Goal: Information Seeking & Learning: Learn about a topic

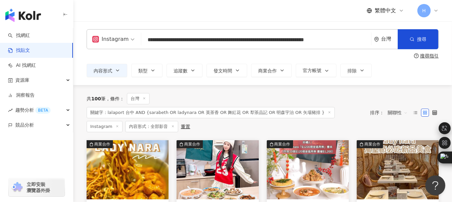
click at [151, 42] on input "**********" at bounding box center [256, 40] width 224 height 14
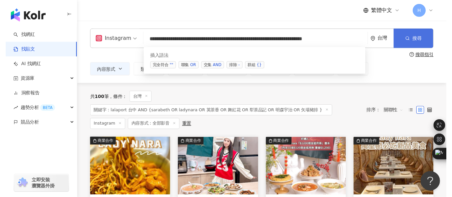
scroll to position [0, 30]
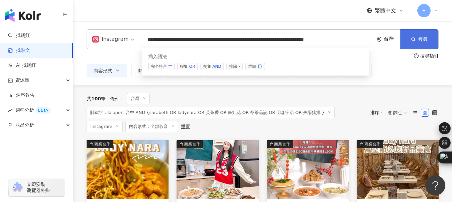
drag, startPoint x: 175, startPoint y: 39, endPoint x: 411, endPoint y: 40, distance: 235.3
click at [411, 40] on div "**********" at bounding box center [263, 39] width 352 height 20
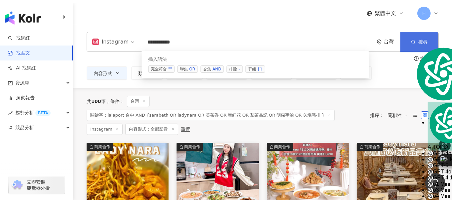
scroll to position [0, 0]
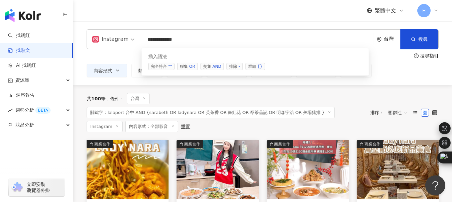
click at [197, 42] on input "**********" at bounding box center [257, 40] width 227 height 14
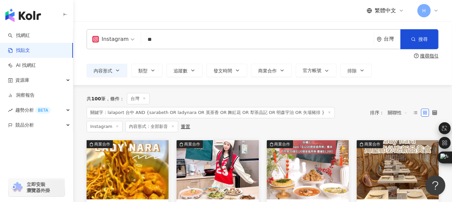
type input "*"
click at [166, 38] on input "search" at bounding box center [257, 40] width 227 height 14
type input "*"
click at [173, 38] on input "search" at bounding box center [257, 40] width 227 height 14
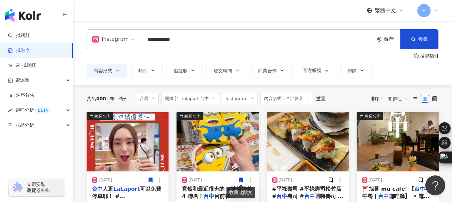
click at [144, 39] on input "**********" at bounding box center [257, 40] width 227 height 14
click at [422, 41] on span "搜尋" at bounding box center [422, 39] width 9 height 5
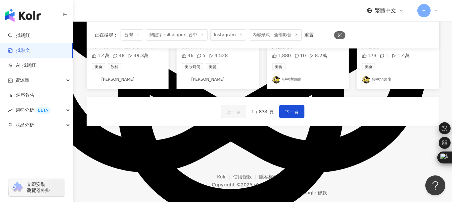
scroll to position [433, 0]
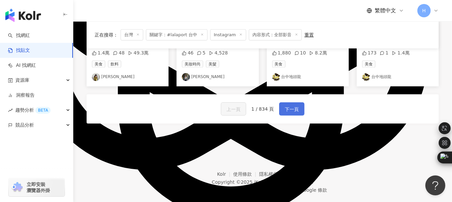
click at [296, 105] on span "下一頁" at bounding box center [292, 109] width 14 height 8
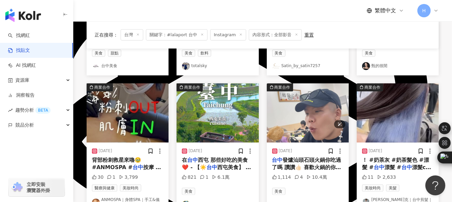
scroll to position [366, 0]
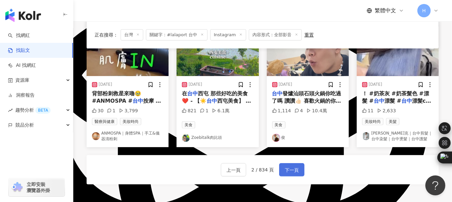
click at [289, 168] on span "下一頁" at bounding box center [292, 170] width 14 height 8
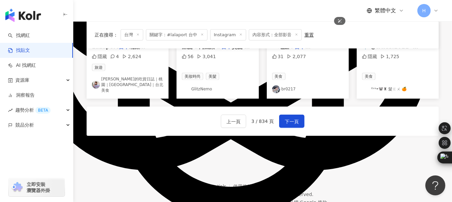
scroll to position [433, 0]
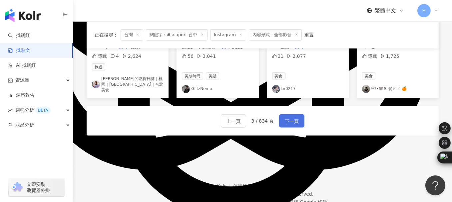
click at [295, 118] on span "下一頁" at bounding box center [292, 121] width 14 height 8
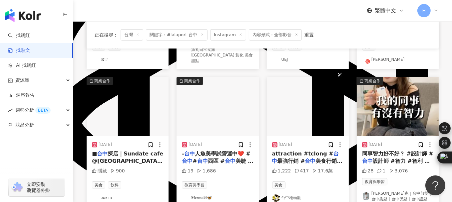
scroll to position [399, 0]
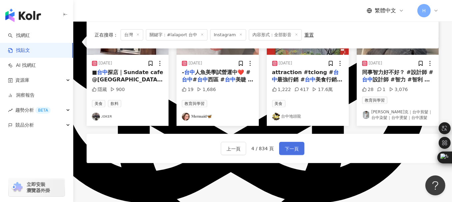
click at [287, 145] on span "下一頁" at bounding box center [292, 149] width 14 height 8
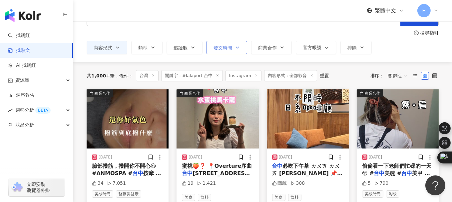
scroll to position [0, 0]
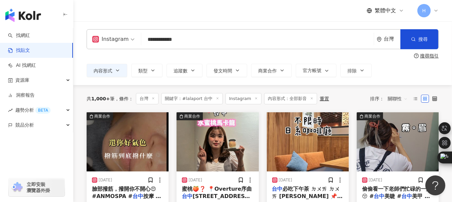
drag, startPoint x: 194, startPoint y: 41, endPoint x: 131, endPoint y: 39, distance: 62.9
click at [131, 39] on div "**********" at bounding box center [263, 39] width 352 height 20
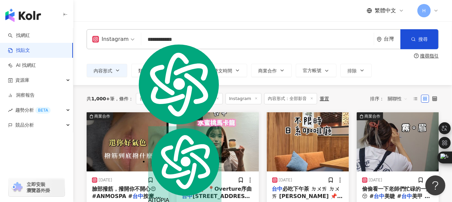
paste input "search"
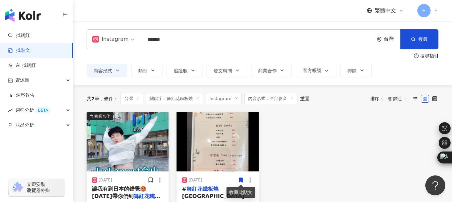
drag, startPoint x: 185, startPoint y: 37, endPoint x: 129, endPoint y: 35, distance: 55.3
click at [129, 35] on div "Instagram 舞紅花鐵板燒 ****** 台灣 搜尋 searchOperator 插入語法 完全符合 "" 聯集 OR 交集 AND 排除 - 群組 …" at bounding box center [263, 39] width 352 height 20
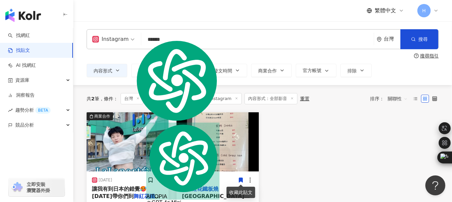
paste input "search"
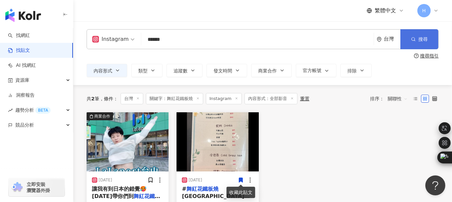
click at [424, 34] on button "搜尋" at bounding box center [419, 39] width 38 height 20
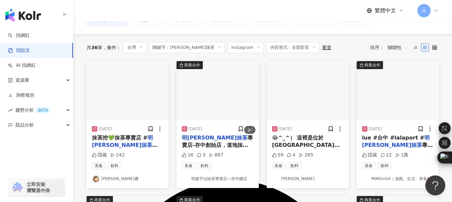
scroll to position [67, 0]
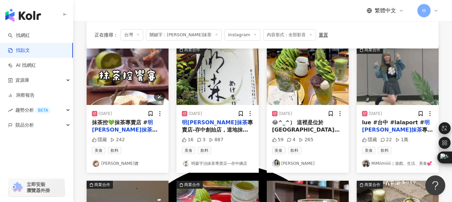
click at [132, 78] on img "button" at bounding box center [128, 75] width 82 height 59
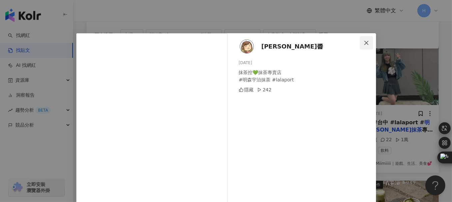
click at [364, 44] on icon "close" at bounding box center [365, 42] width 5 height 5
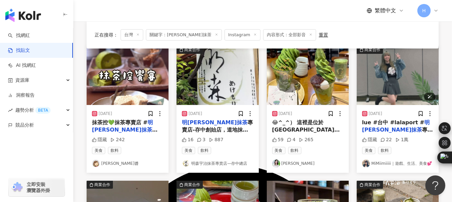
click at [396, 74] on img "button" at bounding box center [397, 75] width 82 height 59
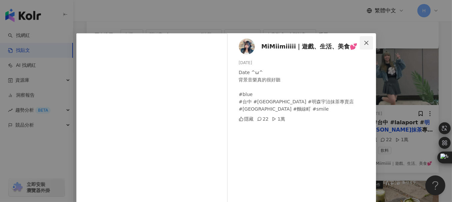
click at [364, 42] on icon "close" at bounding box center [366, 43] width 4 height 4
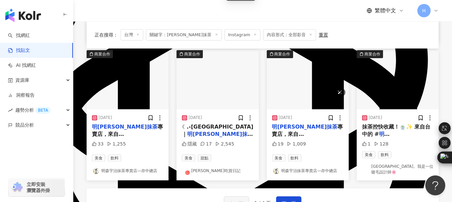
scroll to position [366, 0]
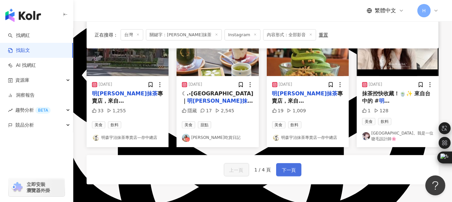
click at [284, 171] on span "下一頁" at bounding box center [289, 170] width 14 height 8
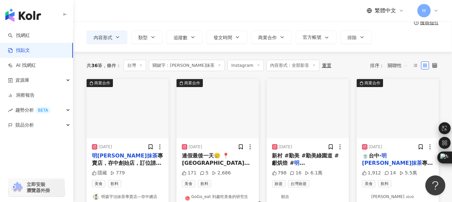
scroll to position [67, 0]
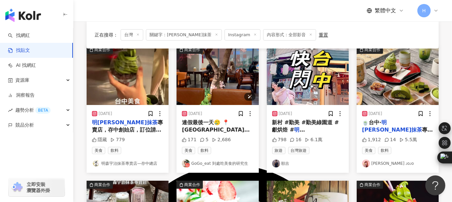
click at [212, 72] on img "button" at bounding box center [217, 75] width 82 height 59
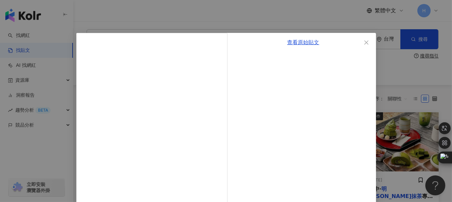
scroll to position [0, 0]
click at [365, 44] on icon "close" at bounding box center [366, 43] width 4 height 4
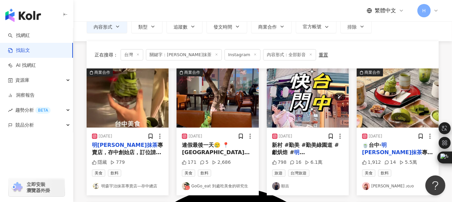
scroll to position [33, 0]
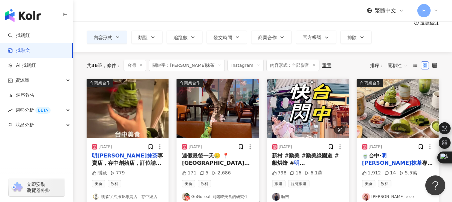
click at [308, 111] on img "button" at bounding box center [308, 108] width 82 height 59
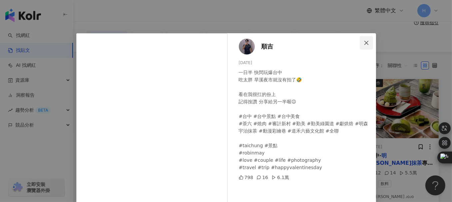
click at [363, 38] on button "Close" at bounding box center [365, 42] width 13 height 13
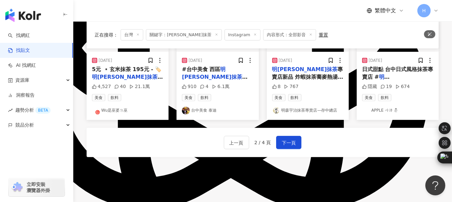
scroll to position [399, 0]
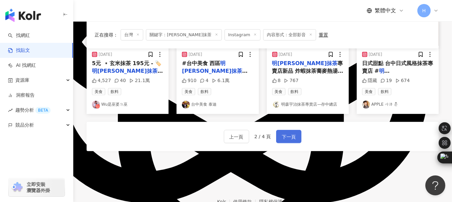
click at [291, 133] on span "下一頁" at bounding box center [289, 137] width 14 height 8
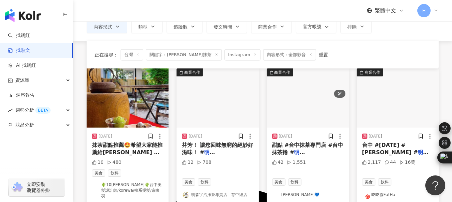
scroll to position [70, 0]
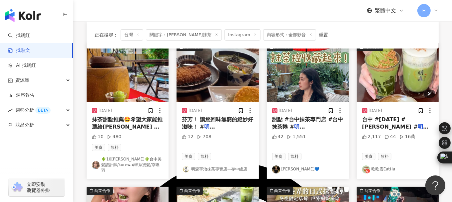
click at [398, 81] on img "button" at bounding box center [397, 72] width 82 height 59
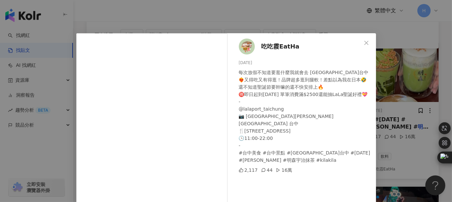
scroll to position [33, 0]
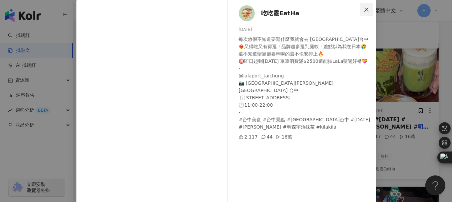
click at [363, 11] on icon "close" at bounding box center [365, 9] width 5 height 5
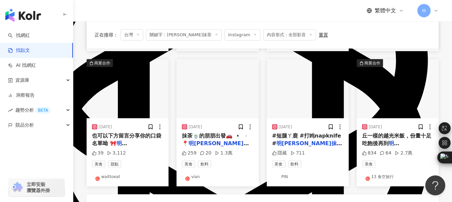
scroll to position [336, 0]
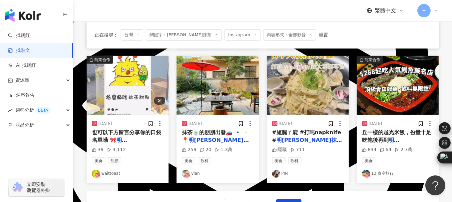
click at [131, 84] on img "button" at bounding box center [128, 85] width 82 height 59
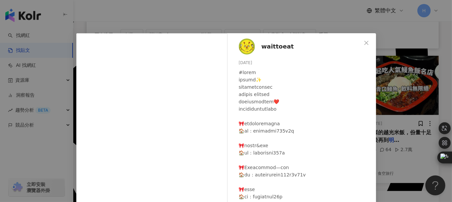
scroll to position [56, 0]
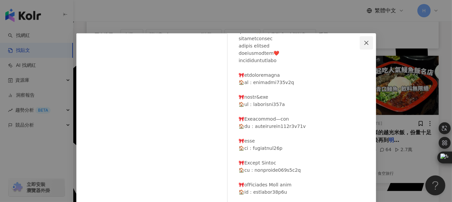
click at [365, 44] on icon "close" at bounding box center [365, 42] width 5 height 5
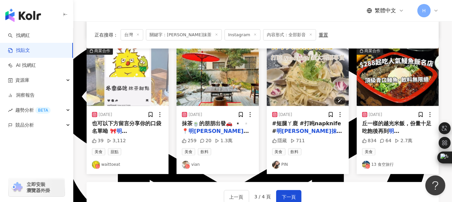
scroll to position [336, 0]
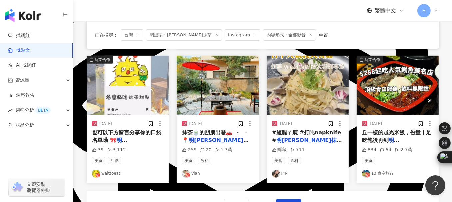
click at [380, 70] on img "button" at bounding box center [397, 85] width 82 height 59
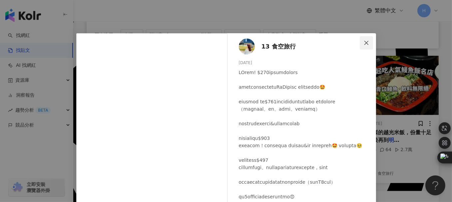
click at [365, 40] on button "Close" at bounding box center [365, 42] width 13 height 13
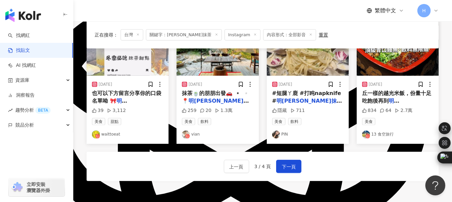
scroll to position [436, 0]
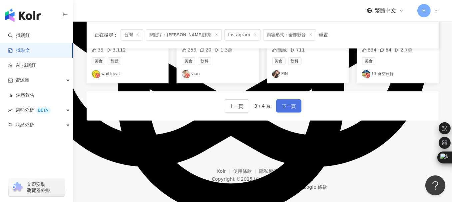
click at [287, 102] on span "下一頁" at bounding box center [289, 106] width 14 height 8
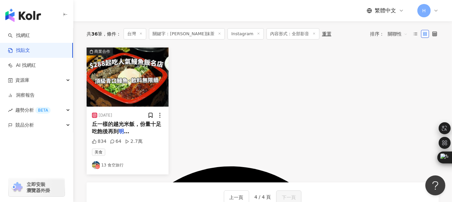
scroll to position [0, 0]
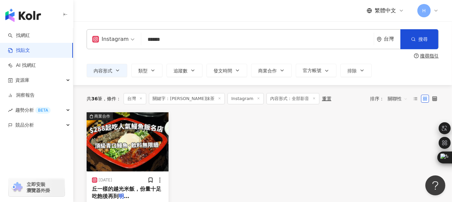
drag, startPoint x: 181, startPoint y: 41, endPoint x: 139, endPoint y: 39, distance: 42.3
click at [139, 39] on div "Instagram 明森宇治抹茶 ****** 台灣 搜尋 searchOperator 插入語法 完全符合 "" 聯集 OR 交集 AND 排除 - 群組 …" at bounding box center [263, 39] width 352 height 20
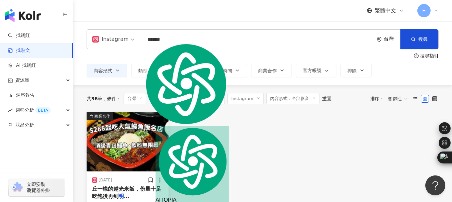
paste input "search"
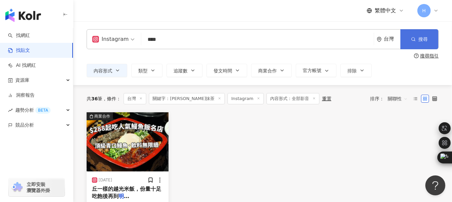
click at [411, 40] on icon "button" at bounding box center [413, 39] width 5 height 5
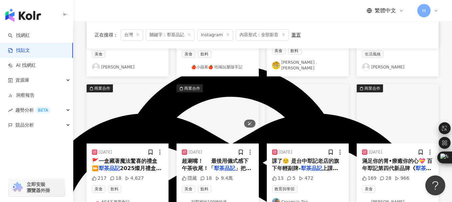
scroll to position [200, 0]
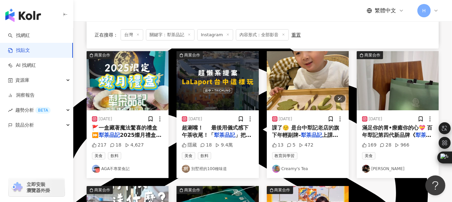
click at [300, 68] on img "button" at bounding box center [308, 80] width 82 height 59
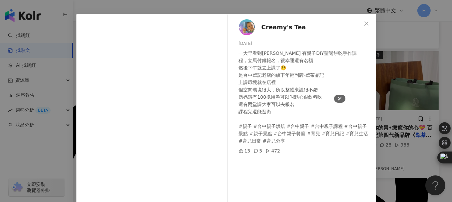
scroll to position [33, 0]
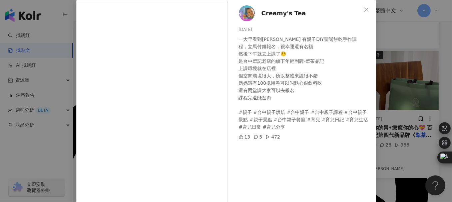
click at [400, 35] on div "Creamy's Tea [DATE] 一大早看到[PERSON_NAME] 有親子DIY聖誕餅乾手作課 程，立馬付錢報名，很幸運還有名額 然後下午就去上課了…" at bounding box center [226, 101] width 452 height 202
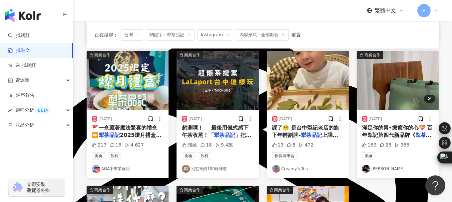
click at [410, 64] on img "button" at bounding box center [397, 80] width 82 height 59
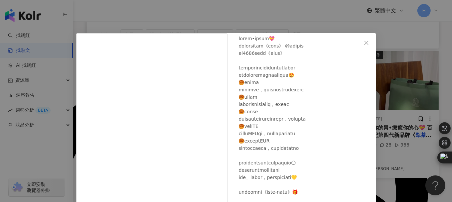
scroll to position [41, 0]
click at [363, 45] on icon "close" at bounding box center [365, 42] width 5 height 5
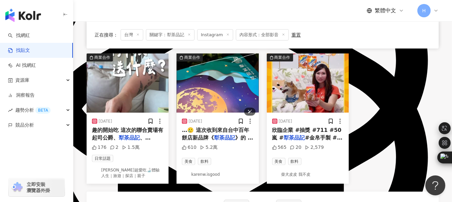
scroll to position [333, 0]
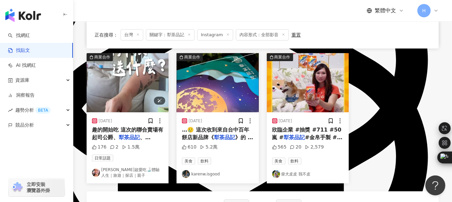
click at [119, 77] on img "button" at bounding box center [128, 82] width 82 height 59
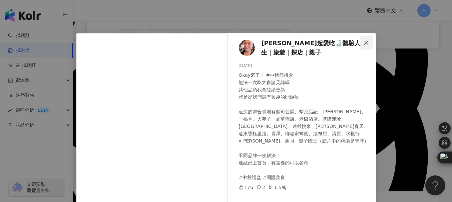
click at [366, 42] on icon "close" at bounding box center [365, 42] width 5 height 5
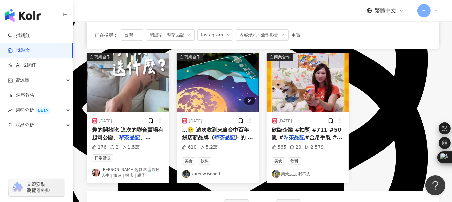
click at [197, 88] on img "button" at bounding box center [217, 82] width 82 height 59
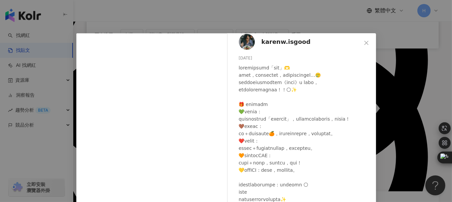
scroll to position [63, 0]
click at [363, 43] on icon "close" at bounding box center [365, 42] width 5 height 5
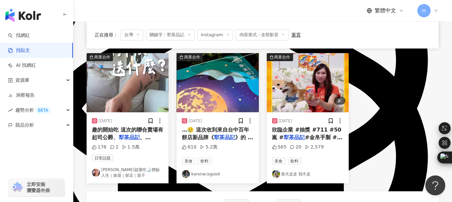
click at [311, 87] on img "button" at bounding box center [308, 82] width 82 height 59
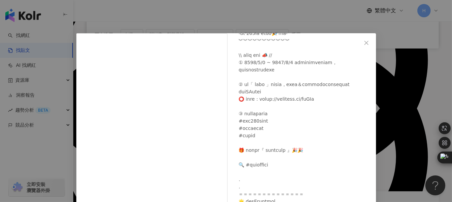
scroll to position [100, 0]
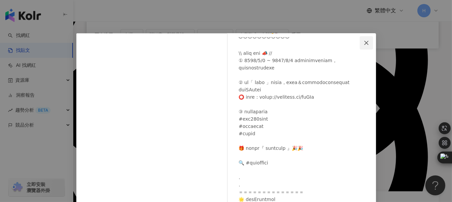
click at [367, 44] on span "Close" at bounding box center [365, 42] width 13 height 5
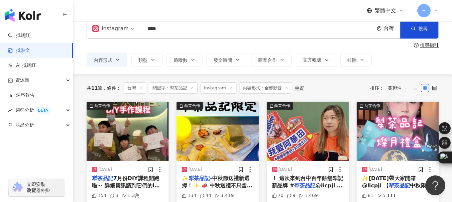
scroll to position [0, 0]
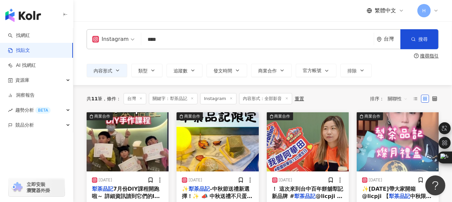
drag, startPoint x: 175, startPoint y: 40, endPoint x: 145, endPoint y: 39, distance: 30.3
click at [135, 39] on div "Instagram 犁茶品記 **** 台灣 搜尋 searchOperator 插入語法 完全符合 "" 聯集 OR 交集 AND 排除 - 群組 {}" at bounding box center [263, 39] width 352 height 20
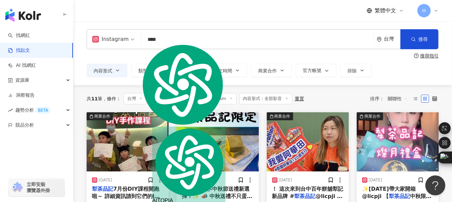
paste input "search"
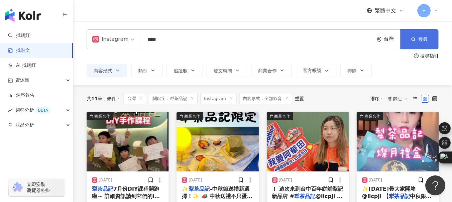
click at [420, 39] on span "搜尋" at bounding box center [422, 39] width 9 height 5
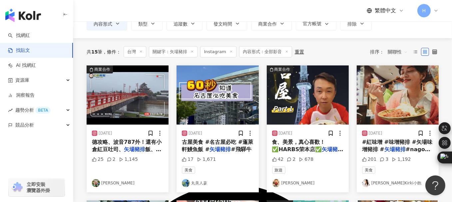
scroll to position [67, 0]
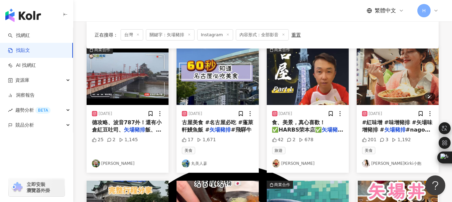
click at [395, 75] on img "button" at bounding box center [397, 75] width 82 height 59
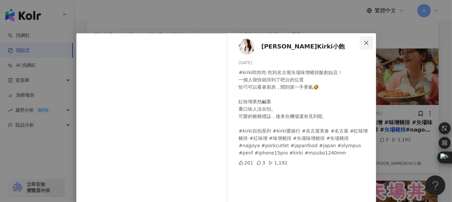
click at [363, 45] on icon "close" at bounding box center [365, 42] width 5 height 5
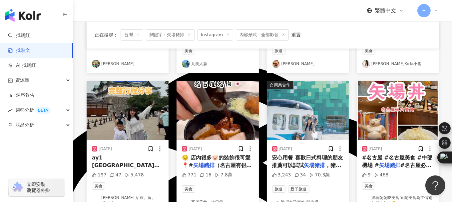
scroll to position [200, 0]
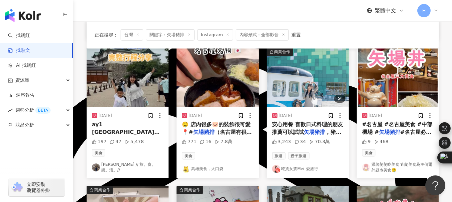
click at [295, 74] on img "button" at bounding box center [308, 77] width 82 height 59
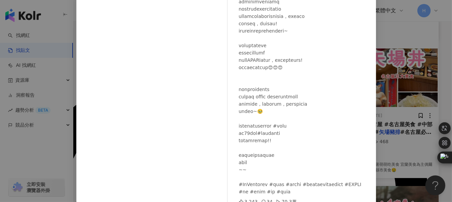
scroll to position [0, 0]
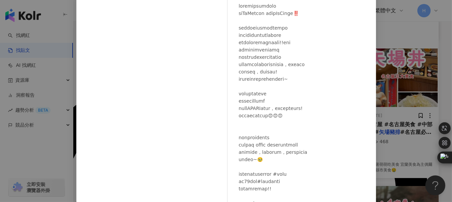
click at [405, 34] on div "吃貨女孩Mei_愛旅行 [DATE] 3,243 34 70.3萬 查看原始貼文" at bounding box center [226, 101] width 452 height 202
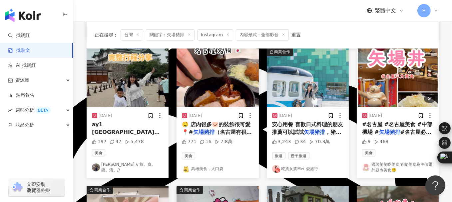
click at [385, 78] on img "button" at bounding box center [397, 77] width 82 height 59
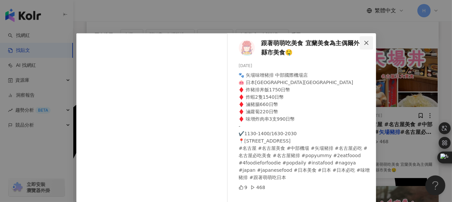
click at [363, 44] on icon "close" at bounding box center [365, 42] width 5 height 5
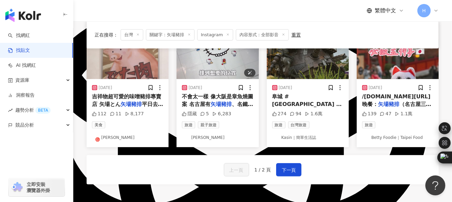
scroll to position [333, 0]
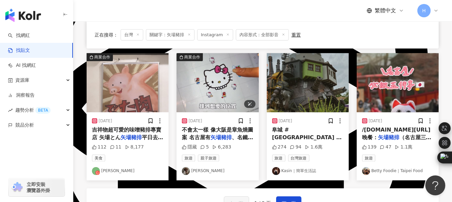
click at [208, 75] on img "button" at bounding box center [217, 82] width 82 height 59
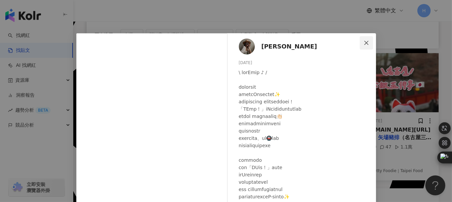
click at [364, 42] on icon "close" at bounding box center [365, 42] width 5 height 5
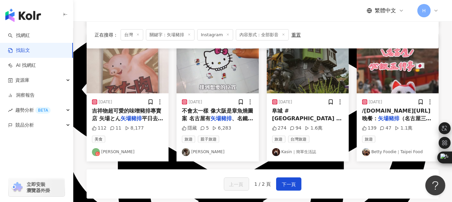
scroll to position [366, 0]
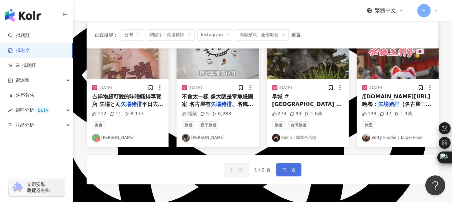
click at [291, 168] on span "下一頁" at bounding box center [289, 170] width 14 height 8
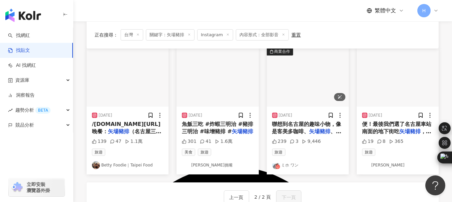
scroll to position [67, 0]
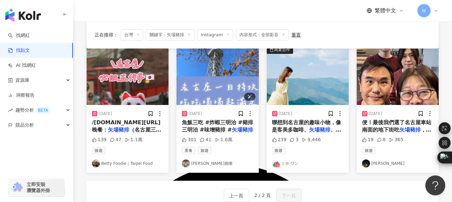
click at [210, 78] on img "button" at bounding box center [217, 75] width 82 height 59
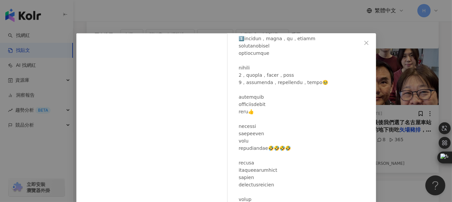
scroll to position [33, 0]
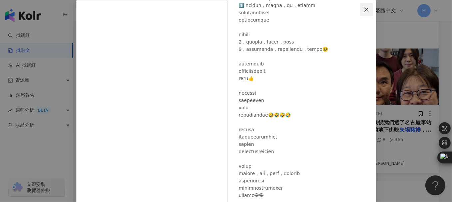
click at [362, 13] on button "Close" at bounding box center [365, 9] width 13 height 13
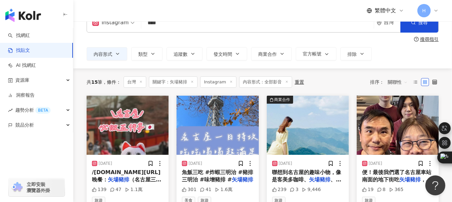
scroll to position [0, 0]
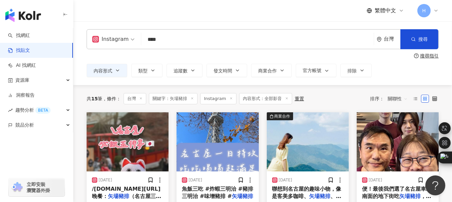
drag, startPoint x: 179, startPoint y: 40, endPoint x: 134, endPoint y: 38, distance: 44.6
click at [134, 38] on div "Instagram 矢場豬排 **** 台灣 搜尋 searchOperator 插入語法 完全符合 "" 聯集 OR 交集 AND 排除 - 群組 {}" at bounding box center [263, 39] width 352 height 20
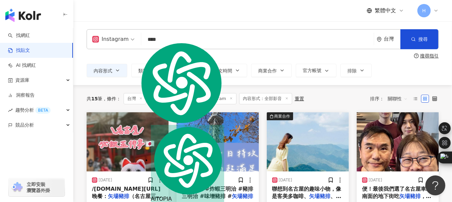
paste input "search"
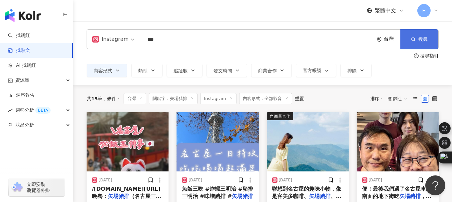
click at [415, 41] on button "搜尋" at bounding box center [419, 39] width 38 height 20
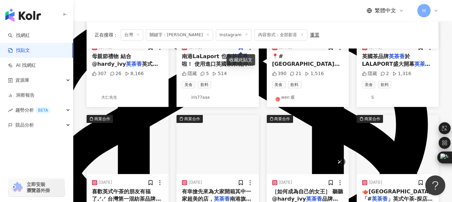
scroll to position [266, 0]
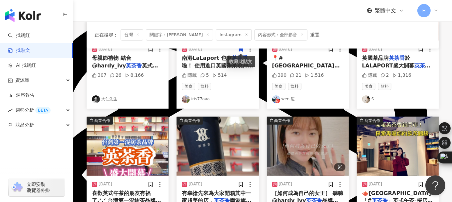
click at [305, 135] on img "button" at bounding box center [308, 146] width 82 height 59
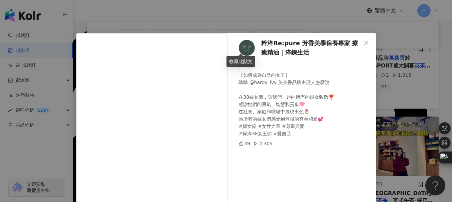
scroll to position [31, 0]
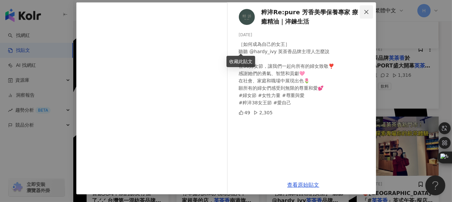
click at [363, 11] on icon "close" at bounding box center [365, 11] width 5 height 5
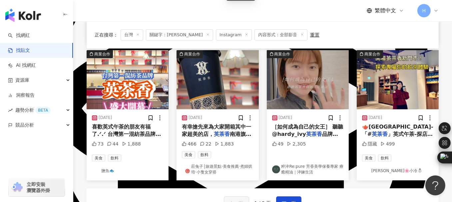
scroll to position [399, 0]
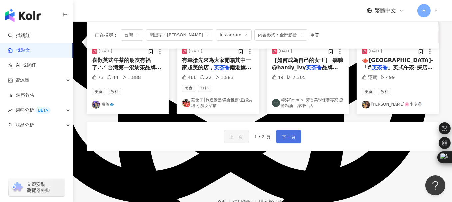
click at [286, 135] on span "下一頁" at bounding box center [289, 137] width 14 height 8
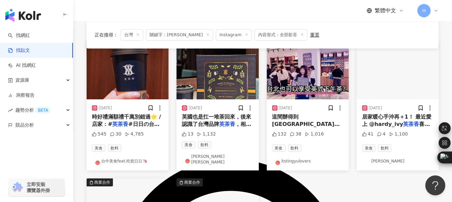
scroll to position [62, 0]
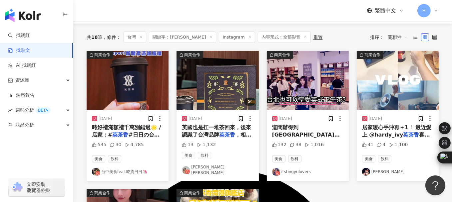
click at [219, 86] on img "button" at bounding box center [217, 80] width 82 height 59
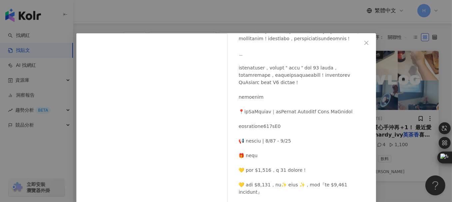
scroll to position [165, 0]
click at [364, 40] on icon "close" at bounding box center [365, 42] width 5 height 5
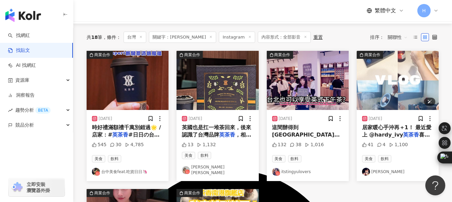
click at [399, 80] on img "button" at bounding box center [397, 80] width 82 height 59
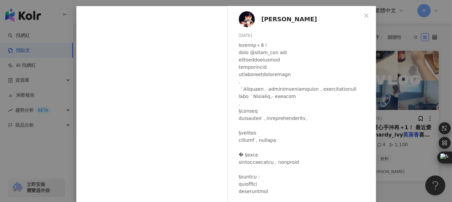
scroll to position [0, 0]
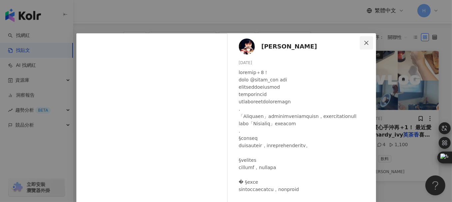
click at [363, 45] on button "Close" at bounding box center [365, 42] width 13 height 13
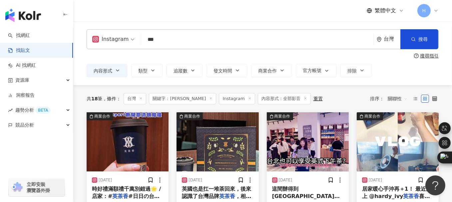
drag, startPoint x: 181, startPoint y: 40, endPoint x: 133, endPoint y: 36, distance: 47.7
click at [134, 36] on div "Instagram 英茶香 *** 台灣 搜尋 searchOperator 插入語法 完全符合 "" 聯集 OR 交集 AND 排除 - 群組 {}" at bounding box center [263, 39] width 352 height 20
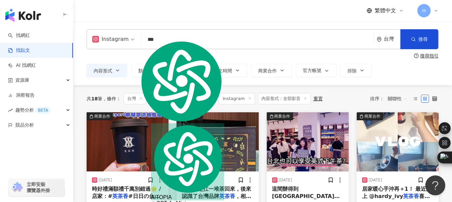
paste input "*****"
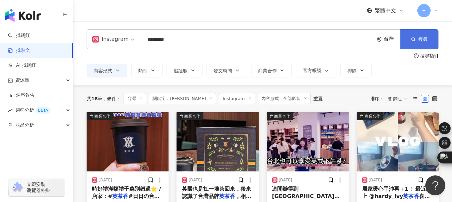
type input "********"
click at [414, 41] on icon "button" at bounding box center [413, 39] width 5 height 5
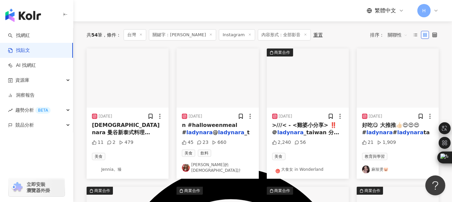
scroll to position [67, 0]
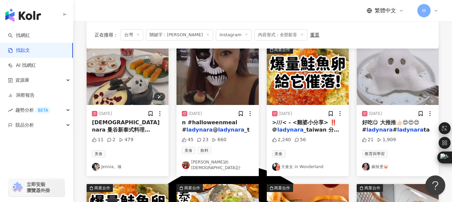
click at [125, 78] on img "button" at bounding box center [128, 75] width 82 height 59
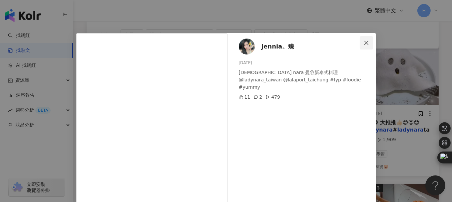
click at [362, 45] on button "Close" at bounding box center [365, 42] width 13 height 13
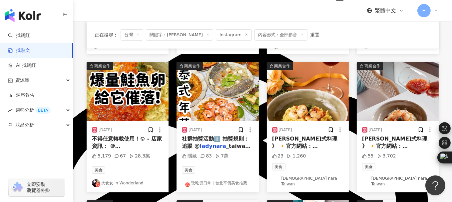
scroll to position [200, 0]
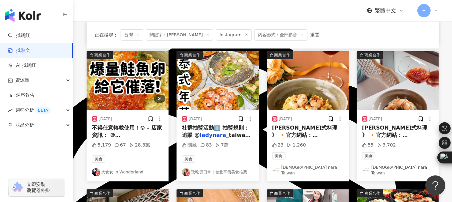
click at [136, 79] on img "button" at bounding box center [128, 80] width 82 height 59
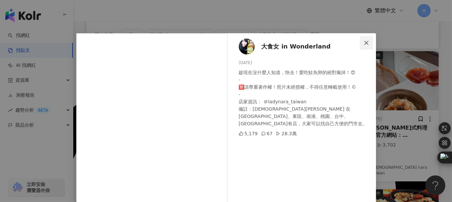
click at [364, 43] on icon "close" at bounding box center [366, 43] width 4 height 4
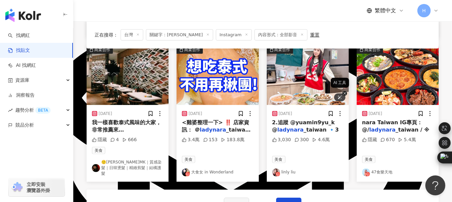
scroll to position [333, 0]
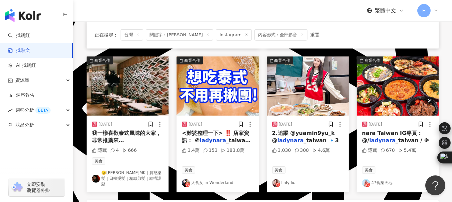
click at [393, 80] on img "button" at bounding box center [397, 86] width 82 height 59
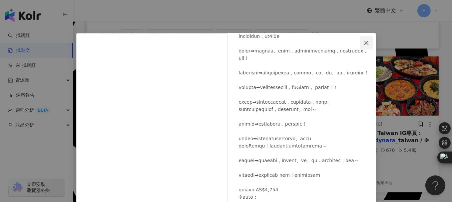
scroll to position [67, 0]
click at [364, 43] on icon "close" at bounding box center [365, 42] width 5 height 5
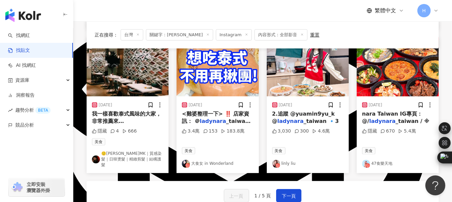
scroll to position [366, 0]
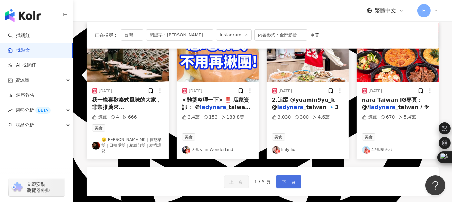
click at [296, 175] on button "下一頁" at bounding box center [288, 181] width 25 height 13
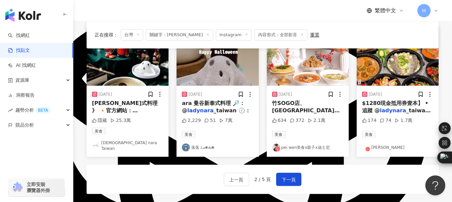
scroll to position [329, 0]
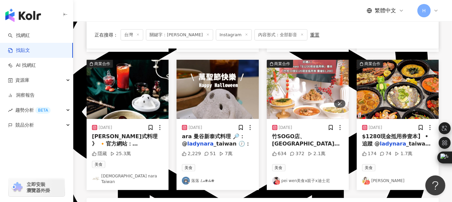
click at [304, 94] on img "button" at bounding box center [308, 89] width 82 height 59
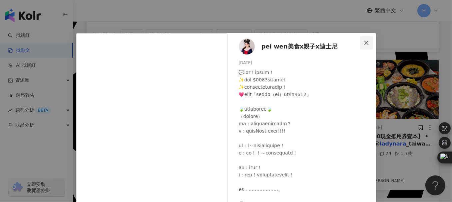
click at [363, 40] on button "Close" at bounding box center [365, 42] width 13 height 13
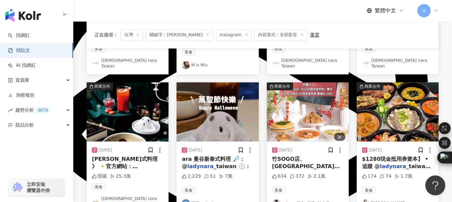
scroll to position [296, 0]
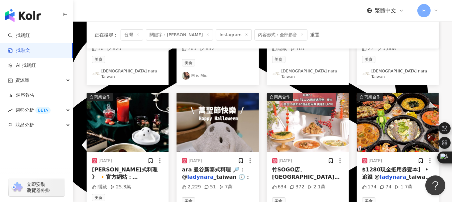
click at [404, 108] on img "button" at bounding box center [397, 122] width 82 height 59
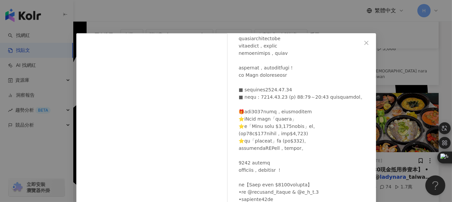
scroll to position [282, 0]
click at [363, 43] on icon "close" at bounding box center [365, 42] width 5 height 5
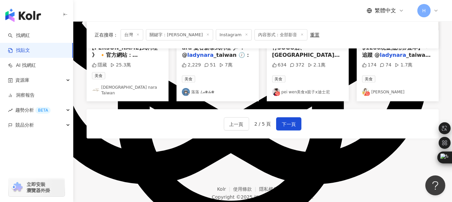
scroll to position [435, 0]
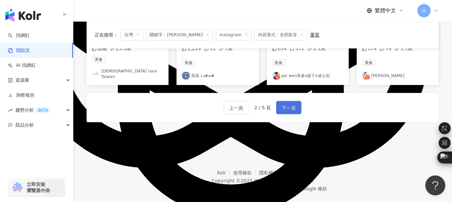
click at [287, 104] on span "下一頁" at bounding box center [289, 108] width 14 height 8
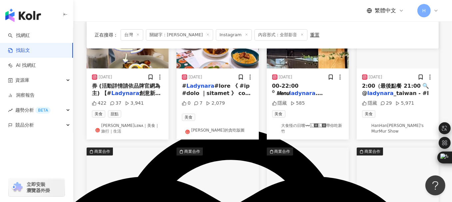
scroll to position [67, 0]
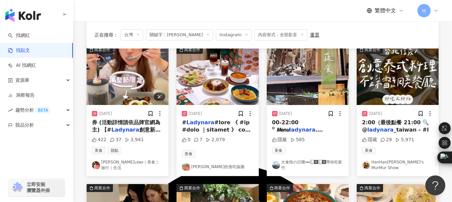
click at [127, 76] on img "button" at bounding box center [128, 75] width 82 height 59
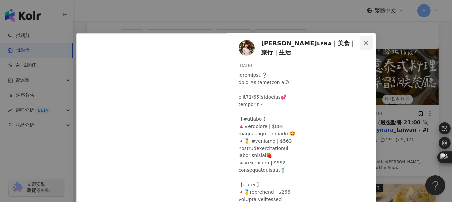
click at [366, 44] on icon "close" at bounding box center [365, 42] width 5 height 5
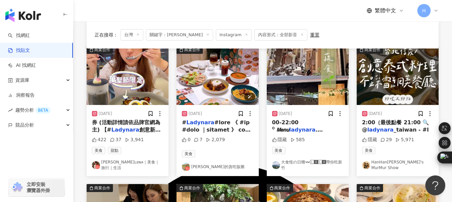
click at [206, 68] on img "button" at bounding box center [217, 75] width 82 height 59
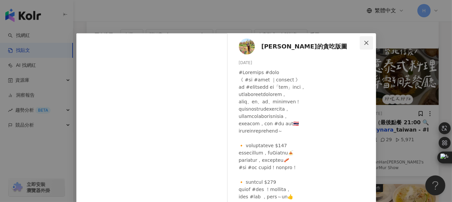
click at [363, 41] on icon "close" at bounding box center [365, 42] width 5 height 5
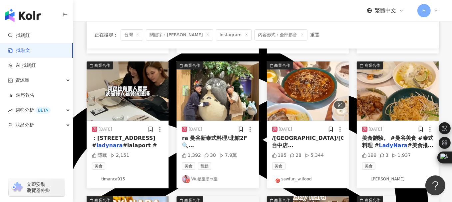
scroll to position [200, 0]
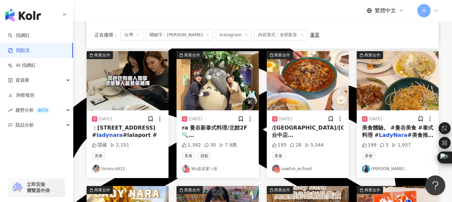
click at [230, 80] on img "button" at bounding box center [217, 80] width 82 height 59
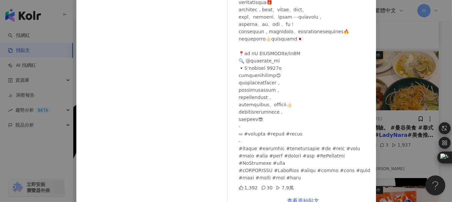
scroll to position [96, 0]
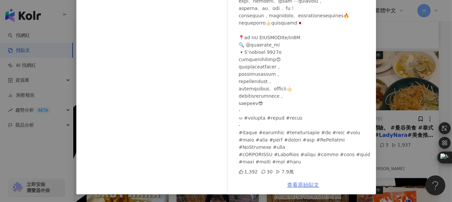
click at [302, 185] on link "查看原始貼文" at bounding box center [303, 185] width 32 height 6
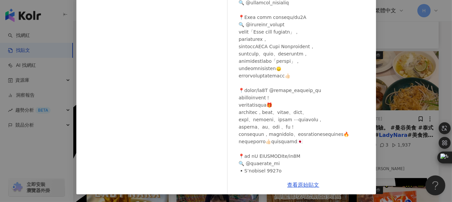
scroll to position [0, 0]
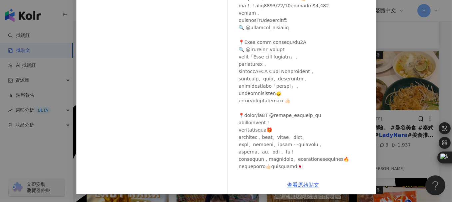
click at [395, 19] on div "Wu是巫婆ㄉ巫 [DATE] 1,392 30 7.9萬 查看原始貼文" at bounding box center [226, 101] width 452 height 202
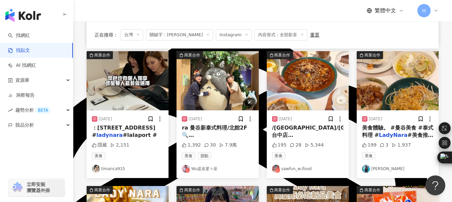
click at [222, 90] on img "button" at bounding box center [217, 80] width 82 height 59
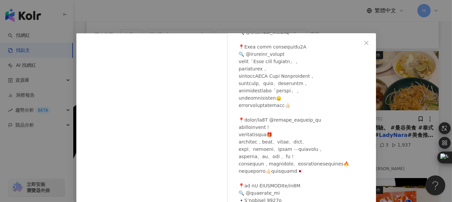
scroll to position [158, 0]
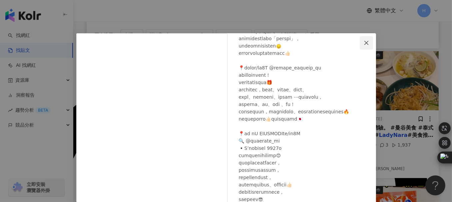
click at [364, 42] on icon "close" at bounding box center [366, 43] width 4 height 4
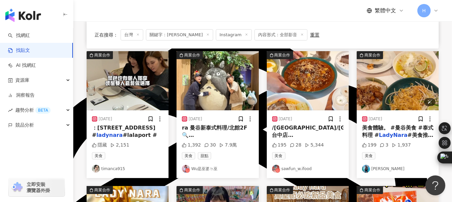
click at [400, 79] on img "button" at bounding box center [397, 80] width 82 height 59
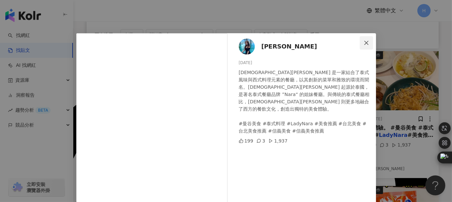
click at [366, 40] on button "Close" at bounding box center [365, 42] width 13 height 13
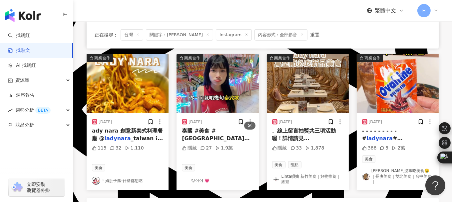
scroll to position [333, 0]
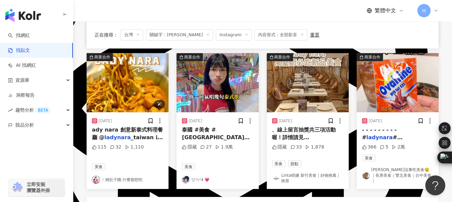
click at [112, 86] on img "button" at bounding box center [128, 82] width 82 height 59
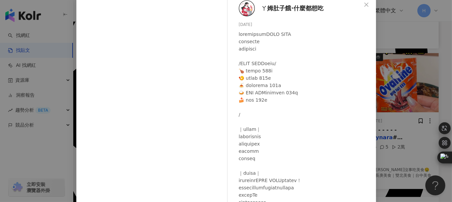
scroll to position [0, 0]
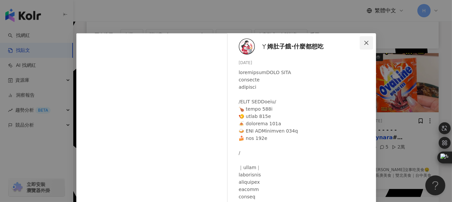
click at [363, 41] on icon "close" at bounding box center [365, 42] width 5 height 5
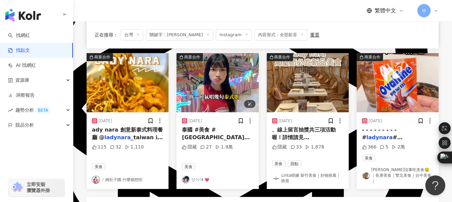
click at [214, 92] on img "button" at bounding box center [217, 82] width 82 height 59
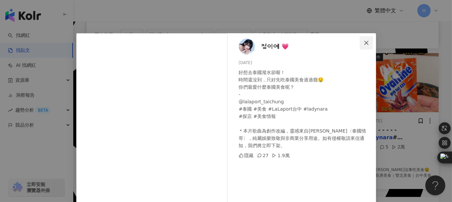
click at [364, 44] on icon "close" at bounding box center [365, 42] width 5 height 5
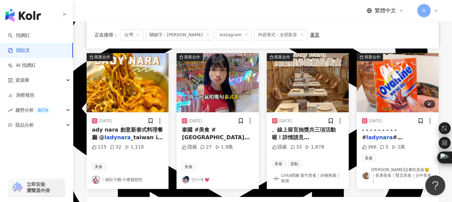
click at [411, 85] on img "button" at bounding box center [397, 82] width 82 height 59
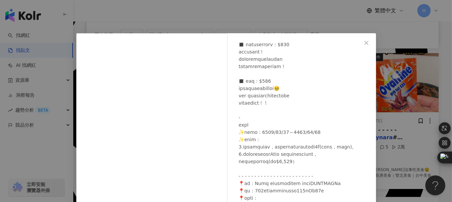
scroll to position [200, 0]
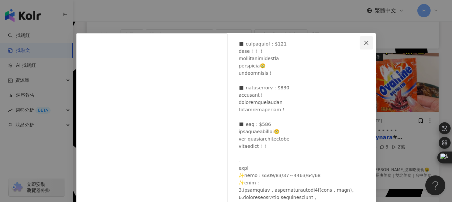
click at [363, 40] on icon "close" at bounding box center [365, 42] width 5 height 5
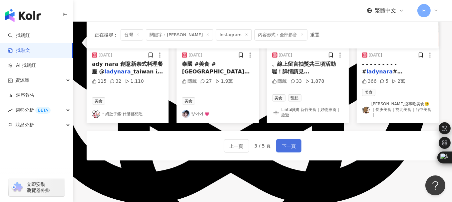
scroll to position [399, 0]
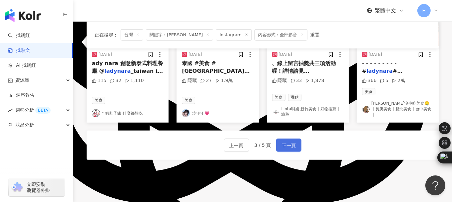
click at [282, 142] on span "下一頁" at bounding box center [289, 146] width 14 height 8
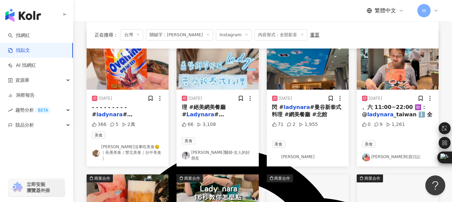
scroll to position [67, 0]
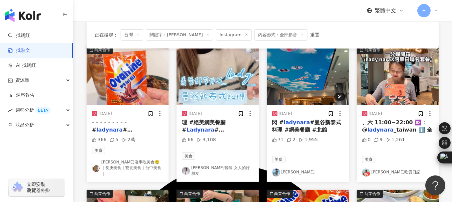
click at [305, 78] on img "button" at bounding box center [308, 75] width 82 height 59
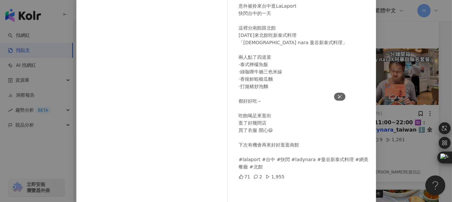
scroll to position [0, 0]
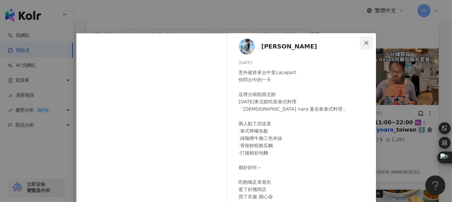
click at [366, 40] on span "Close" at bounding box center [365, 42] width 13 height 5
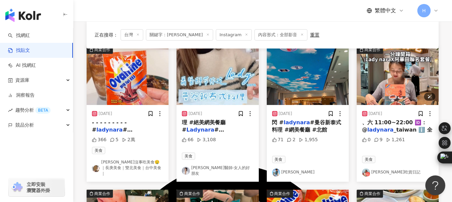
click at [398, 78] on img "button" at bounding box center [397, 75] width 82 height 59
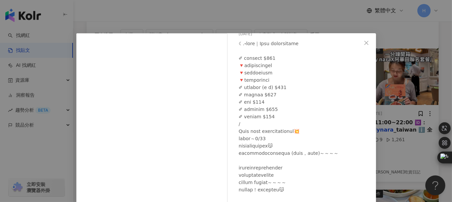
scroll to position [133, 0]
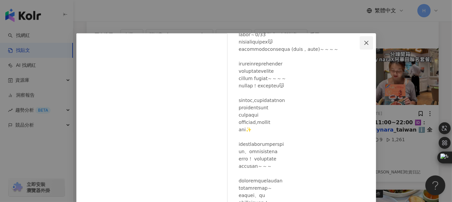
click at [363, 42] on icon "close" at bounding box center [365, 42] width 5 height 5
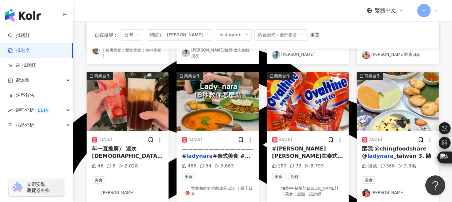
scroll to position [200, 0]
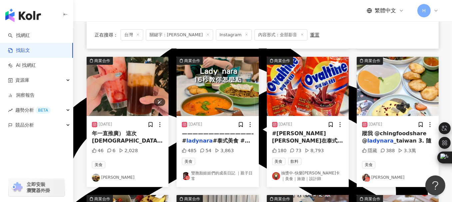
click at [130, 92] on img "button" at bounding box center [128, 86] width 82 height 59
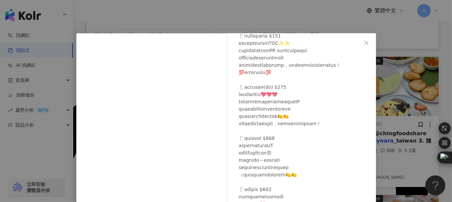
scroll to position [133, 0]
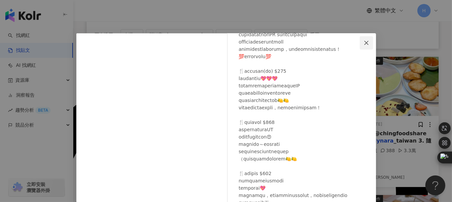
click at [363, 41] on icon "close" at bounding box center [365, 42] width 5 height 5
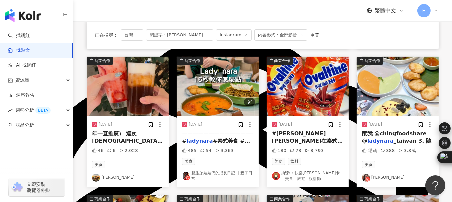
click at [209, 82] on img "button" at bounding box center [217, 86] width 82 height 59
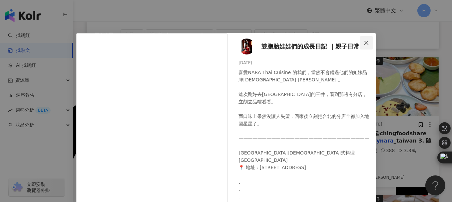
click at [363, 41] on icon "close" at bounding box center [365, 42] width 5 height 5
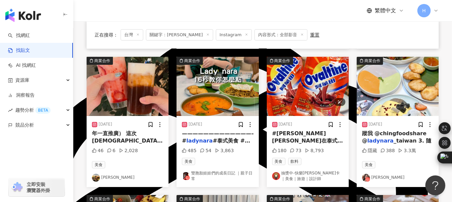
click at [327, 77] on img "button" at bounding box center [308, 86] width 82 height 59
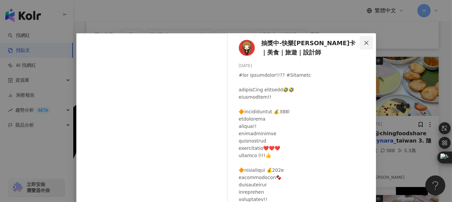
click at [363, 43] on icon "close" at bounding box center [365, 42] width 5 height 5
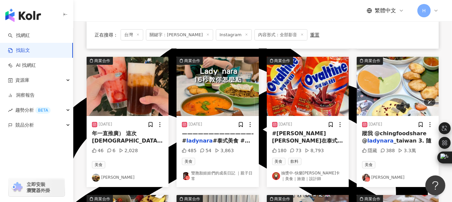
click at [389, 68] on img "button" at bounding box center [397, 86] width 82 height 59
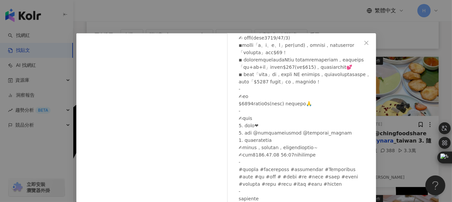
scroll to position [210, 0]
click at [365, 41] on icon "close" at bounding box center [366, 43] width 4 height 4
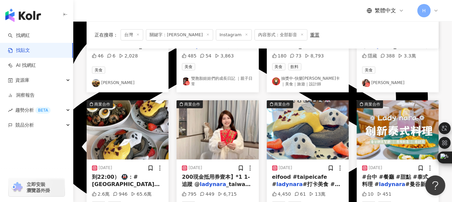
scroll to position [333, 0]
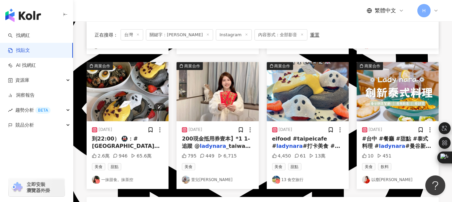
click at [137, 84] on img "button" at bounding box center [128, 91] width 82 height 59
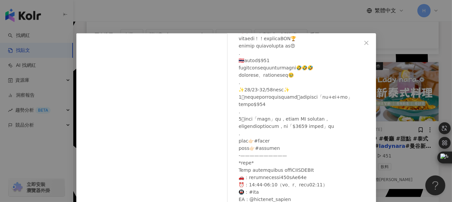
scroll to position [300, 0]
click at [364, 43] on icon "close" at bounding box center [365, 42] width 5 height 5
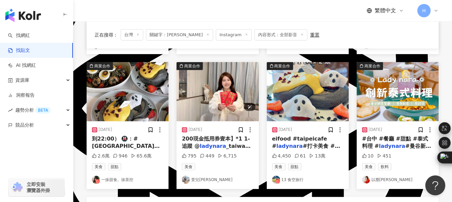
click at [226, 92] on img "button" at bounding box center [217, 91] width 82 height 59
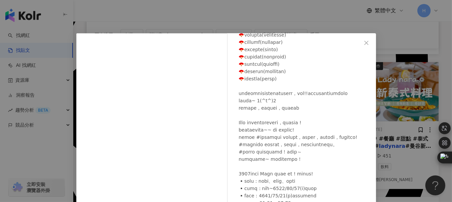
scroll to position [133, 0]
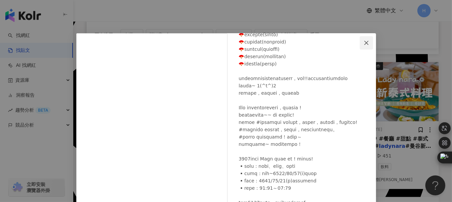
click at [363, 44] on icon "close" at bounding box center [365, 42] width 5 height 5
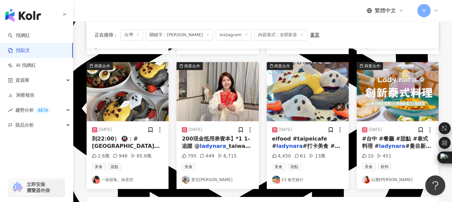
click at [320, 88] on img "button" at bounding box center [308, 91] width 82 height 59
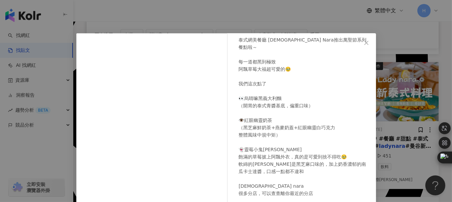
scroll to position [34, 0]
click at [363, 44] on icon "close" at bounding box center [365, 42] width 5 height 5
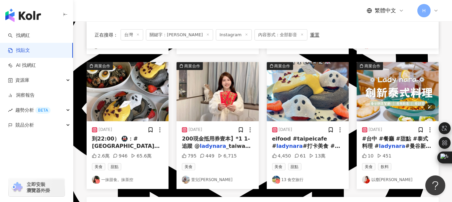
click at [404, 82] on img "button" at bounding box center [397, 91] width 82 height 59
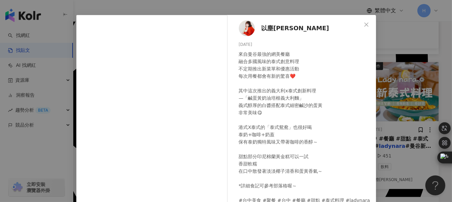
scroll to position [0, 0]
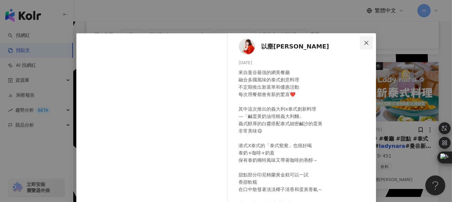
click at [364, 44] on icon "close" at bounding box center [365, 42] width 5 height 5
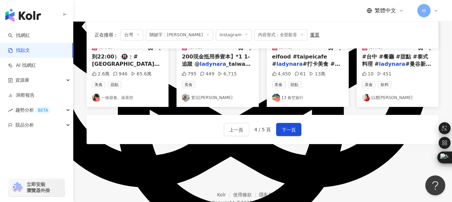
scroll to position [433, 0]
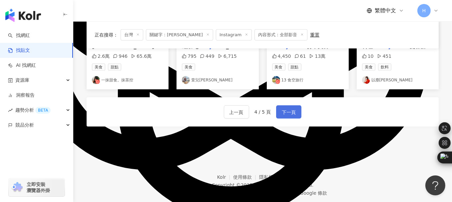
click at [290, 109] on span "下一頁" at bounding box center [289, 112] width 14 height 8
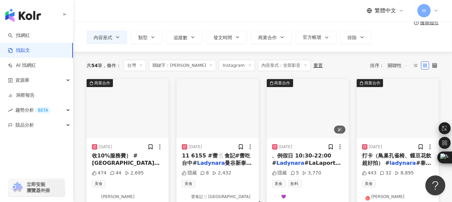
scroll to position [67, 0]
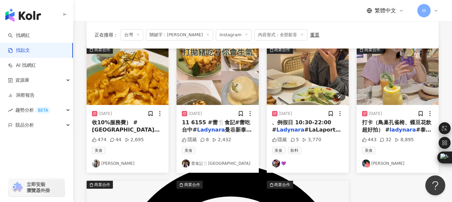
click at [288, 76] on img "button" at bounding box center [308, 75] width 82 height 59
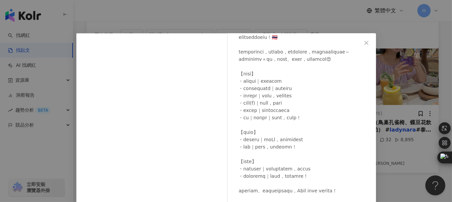
scroll to position [86, 0]
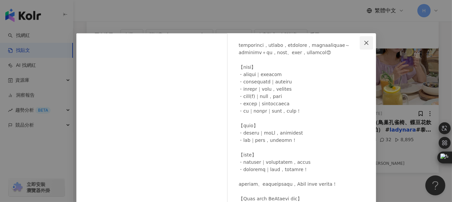
click at [363, 45] on icon "close" at bounding box center [365, 42] width 5 height 5
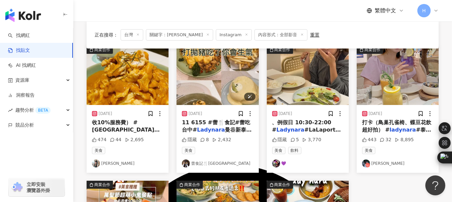
click at [204, 80] on img "button" at bounding box center [217, 75] width 82 height 59
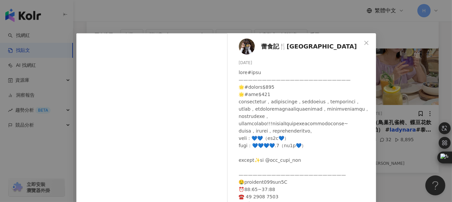
scroll to position [5, 0]
click at [365, 42] on icon "close" at bounding box center [365, 42] width 5 height 5
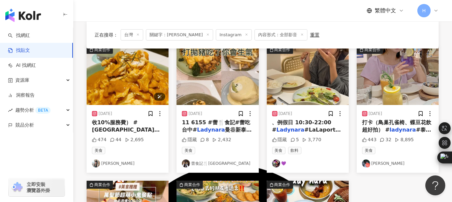
click at [110, 87] on img "button" at bounding box center [128, 75] width 82 height 59
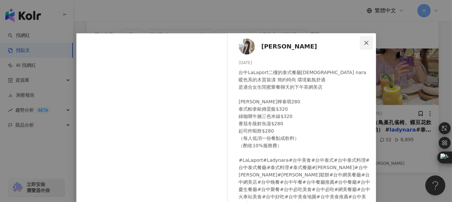
click at [365, 40] on icon "close" at bounding box center [365, 42] width 5 height 5
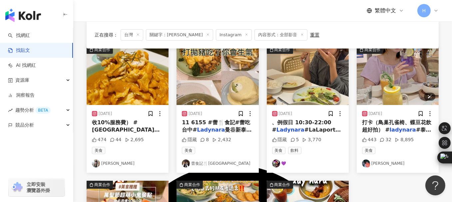
click at [410, 79] on img "button" at bounding box center [397, 75] width 82 height 59
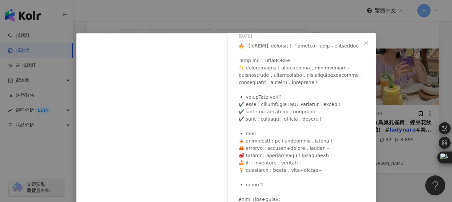
scroll to position [7, 0]
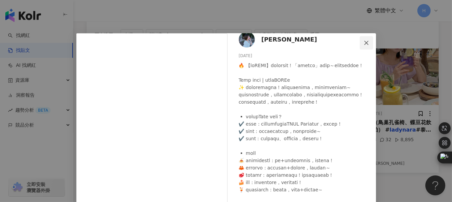
click at [365, 44] on icon "close" at bounding box center [365, 42] width 5 height 5
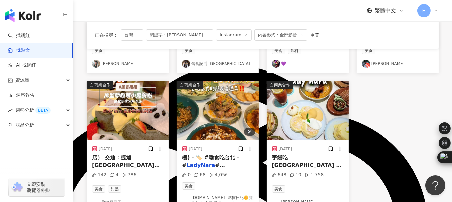
scroll to position [200, 0]
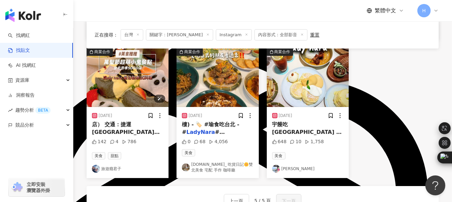
click at [129, 80] on img "button" at bounding box center [128, 77] width 82 height 59
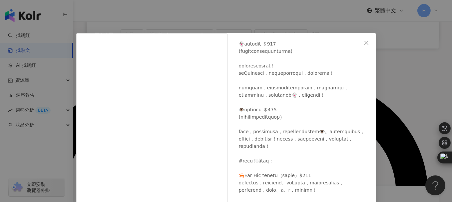
scroll to position [233, 0]
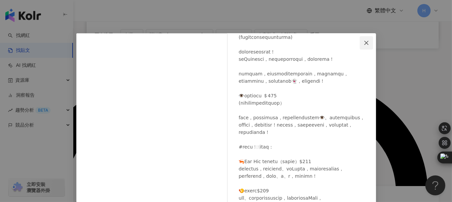
click at [365, 41] on icon "close" at bounding box center [365, 42] width 5 height 5
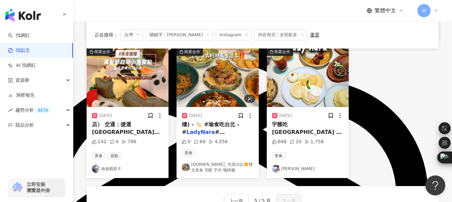
click at [229, 85] on img "button" at bounding box center [217, 77] width 82 height 59
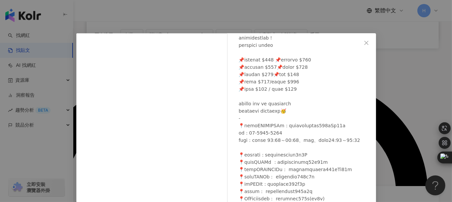
scroll to position [227, 0]
click at [364, 42] on icon "close" at bounding box center [366, 43] width 4 height 4
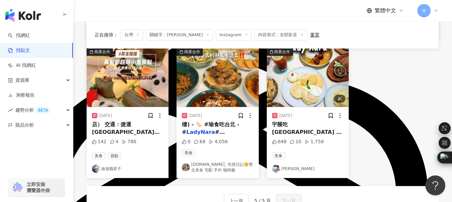
click at [304, 96] on img "button" at bounding box center [308, 77] width 82 height 59
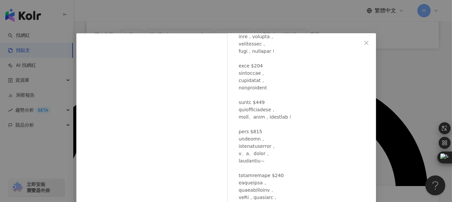
scroll to position [100, 0]
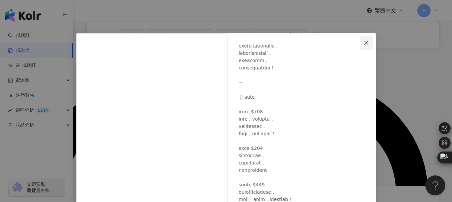
click at [364, 43] on icon "close" at bounding box center [366, 43] width 4 height 4
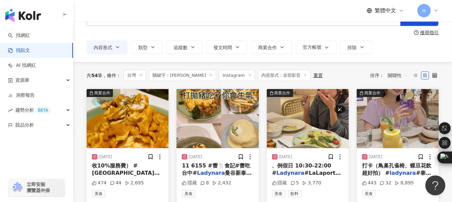
scroll to position [0, 0]
